Goal: Transaction & Acquisition: Purchase product/service

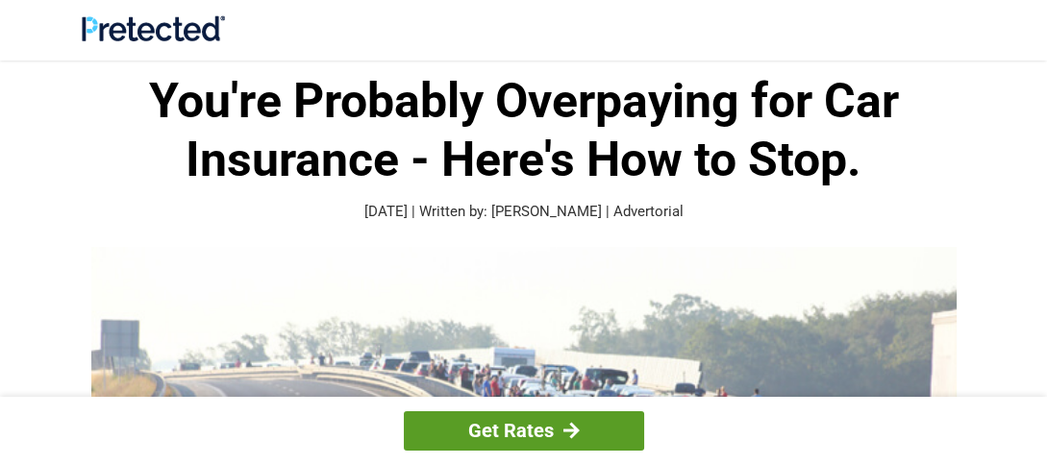
click at [479, 424] on link "Get Rates" at bounding box center [524, 431] width 240 height 39
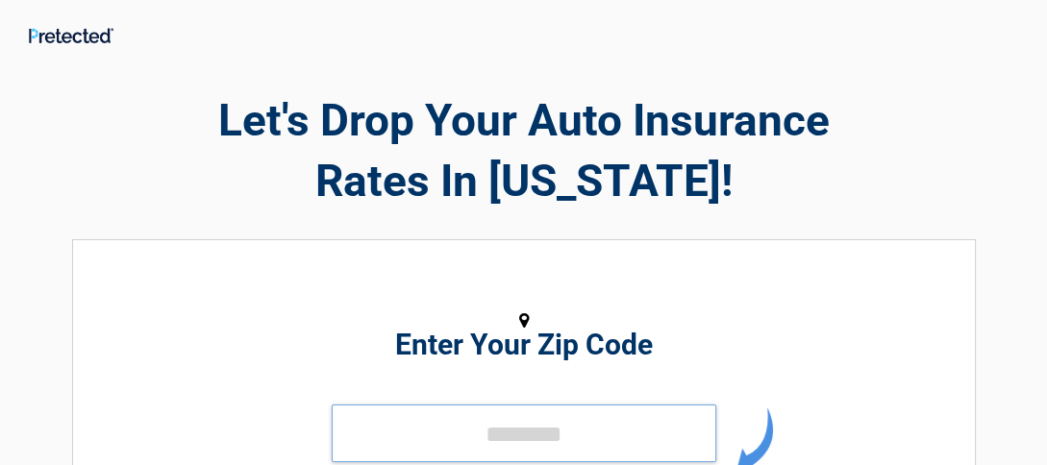
click at [374, 436] on input "tel" at bounding box center [524, 434] width 385 height 58
type input "*****"
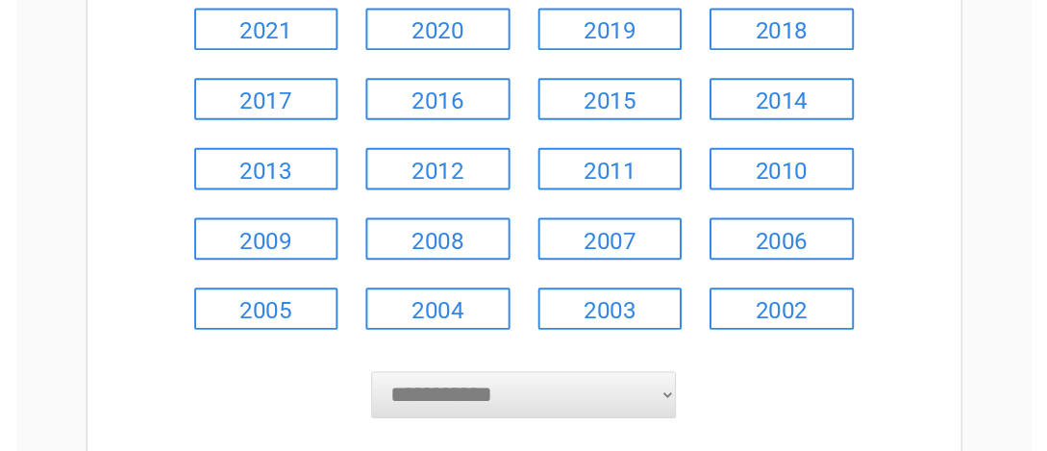
scroll to position [418, 0]
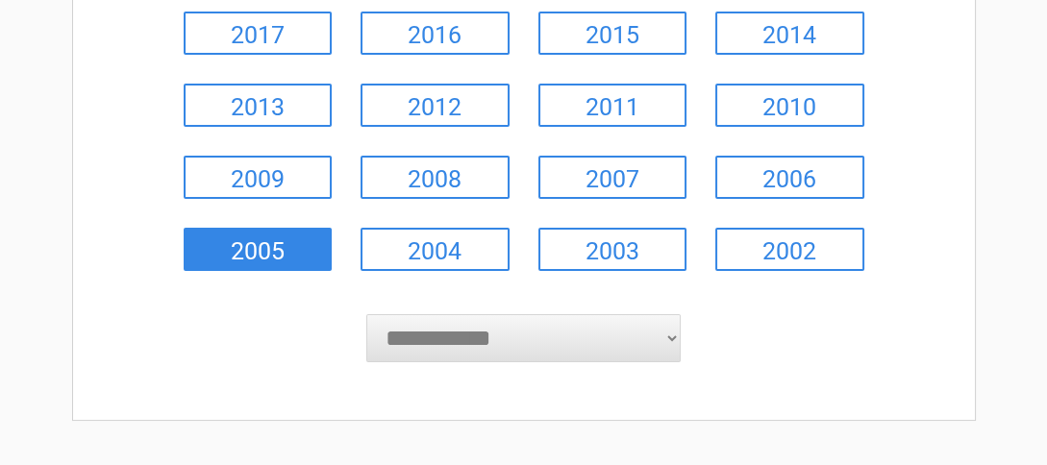
click at [290, 253] on link "2005" at bounding box center [258, 249] width 149 height 43
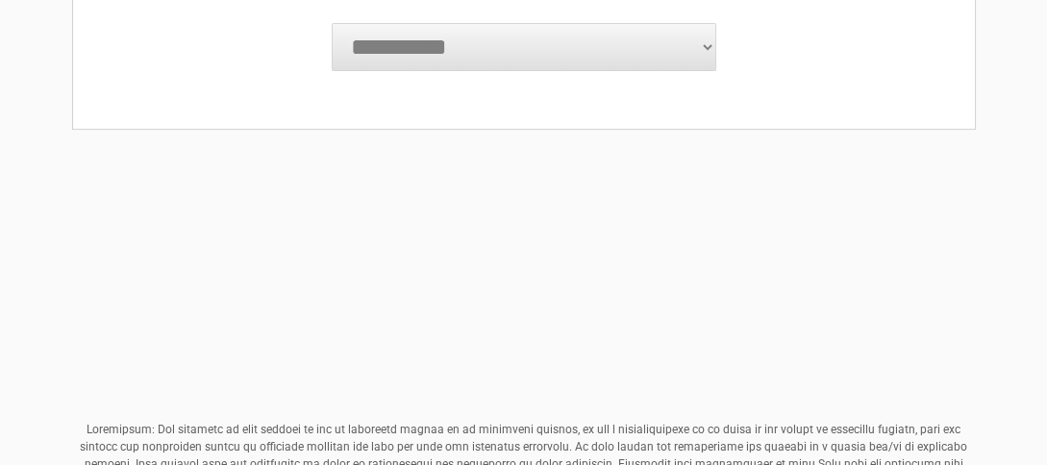
scroll to position [760, 0]
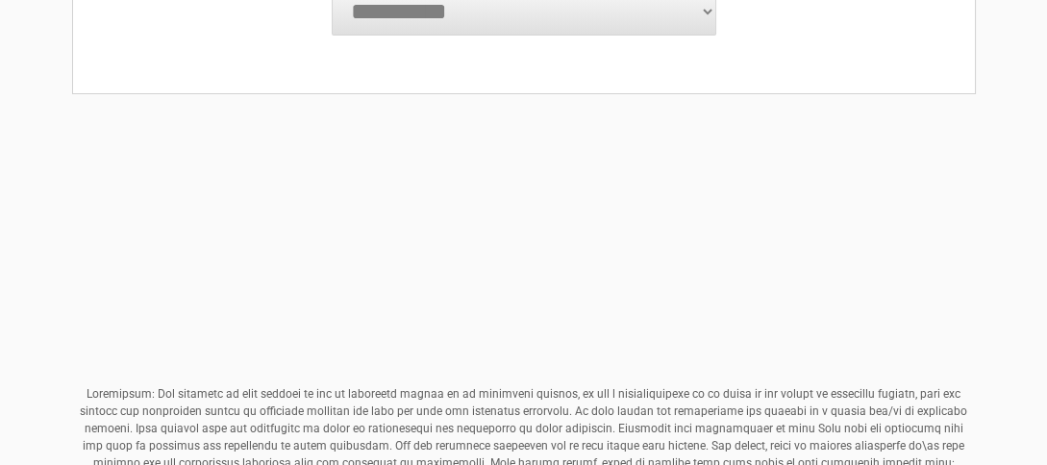
drag, startPoint x: 782, startPoint y: 215, endPoint x: 793, endPoint y: 223, distance: 13.9
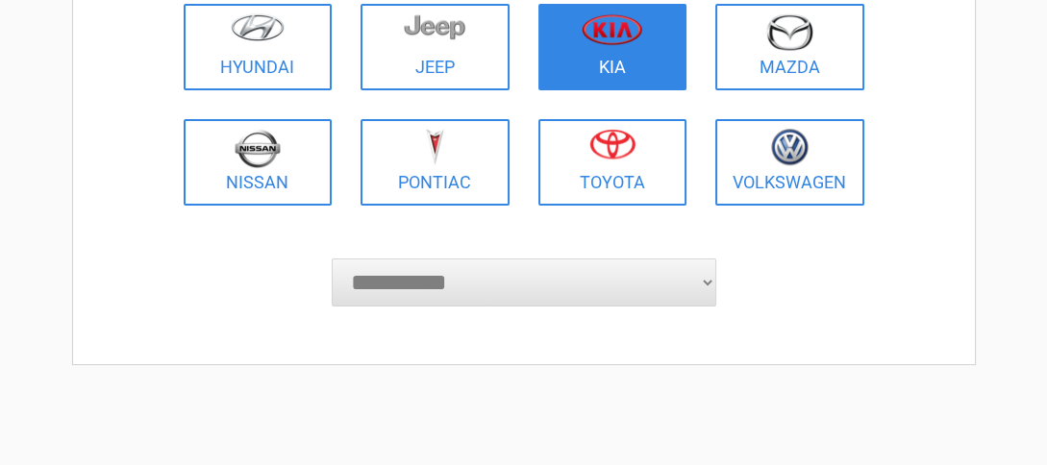
scroll to position [488, 0]
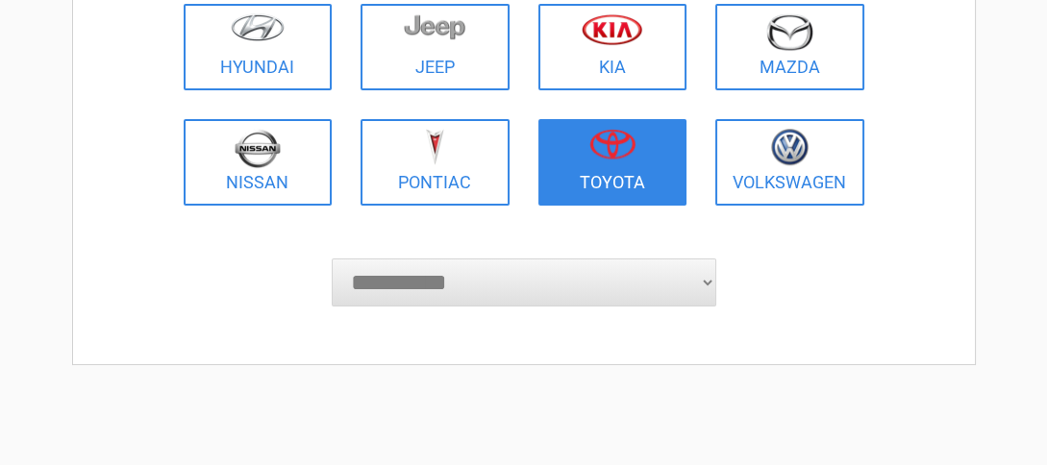
drag, startPoint x: 599, startPoint y: 129, endPoint x: 587, endPoint y: 140, distance: 17.0
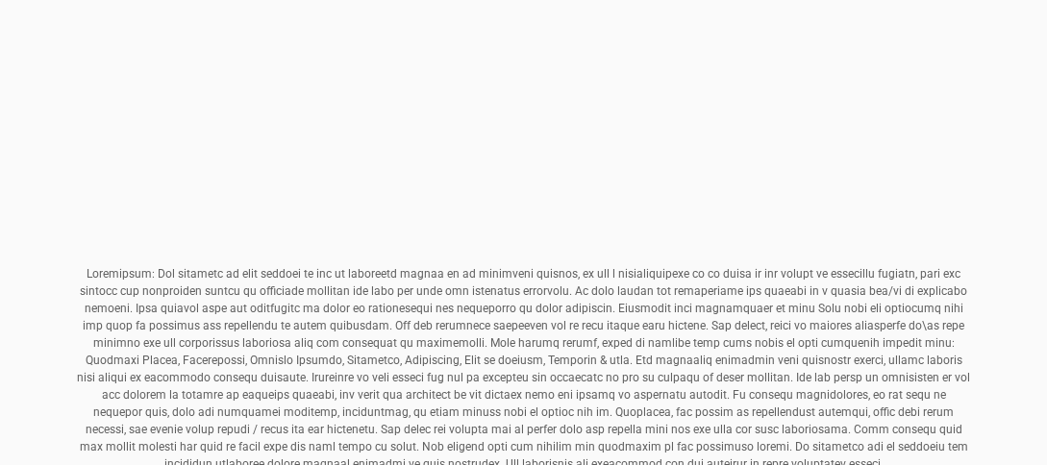
scroll to position [833, 0]
